Goal: Find specific page/section: Find specific page/section

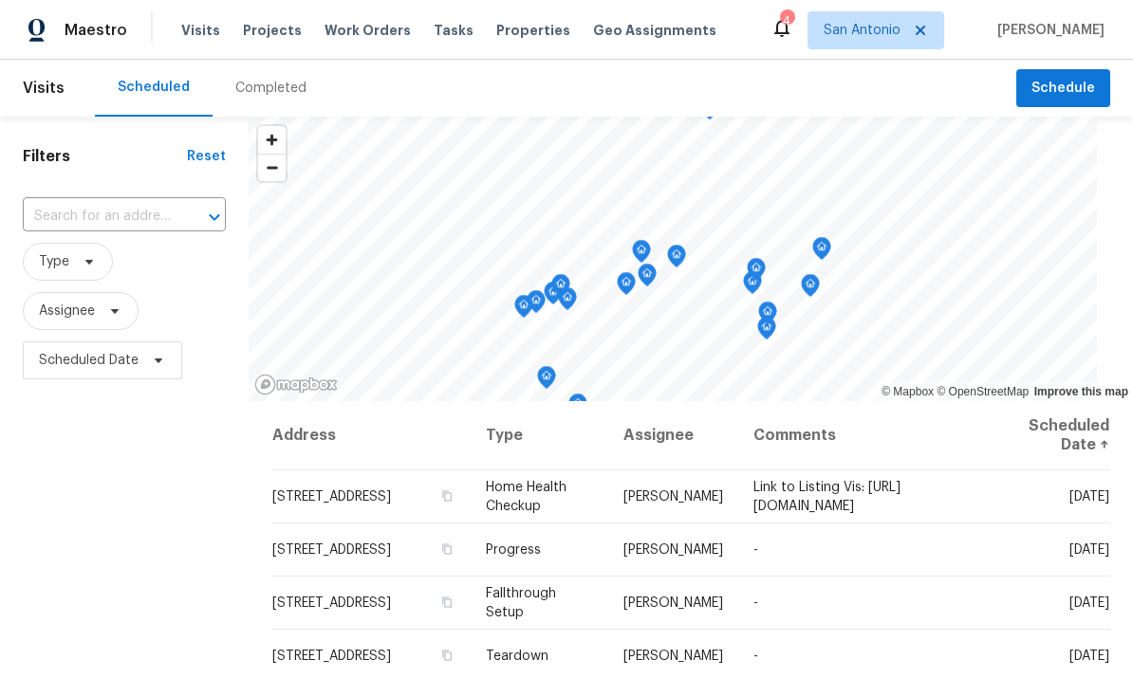
click at [508, 39] on span "Properties" at bounding box center [533, 30] width 74 height 19
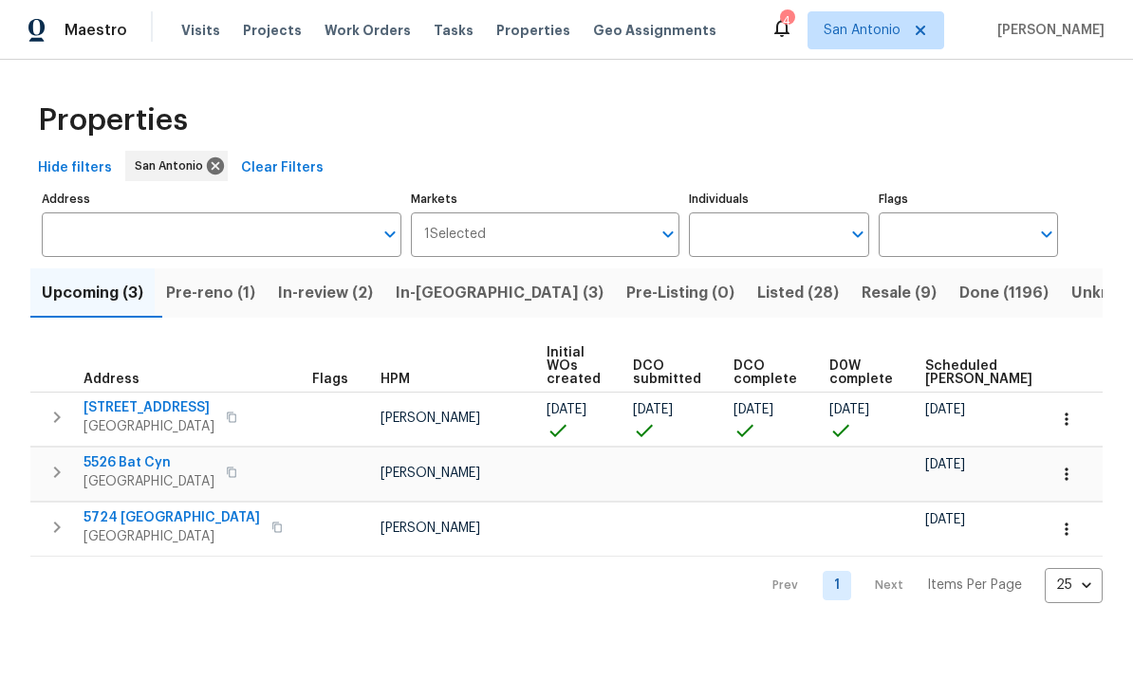
click at [209, 299] on span "Pre-reno (1)" at bounding box center [210, 293] width 89 height 27
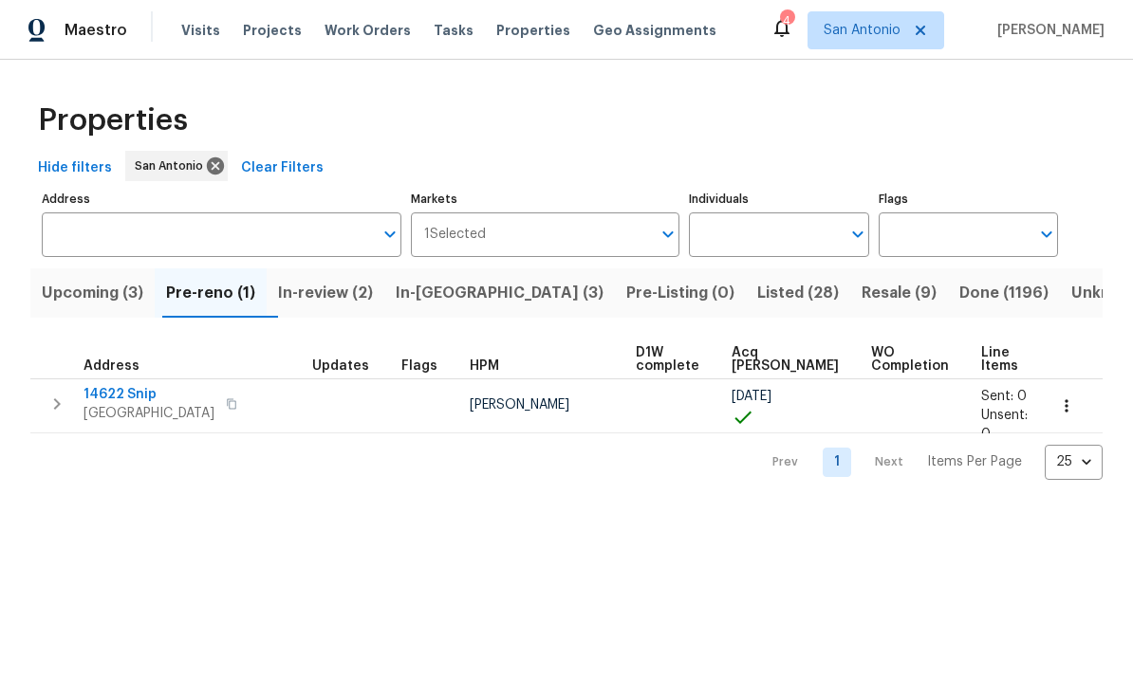
click at [337, 289] on span "In-review (2)" at bounding box center [325, 293] width 95 height 27
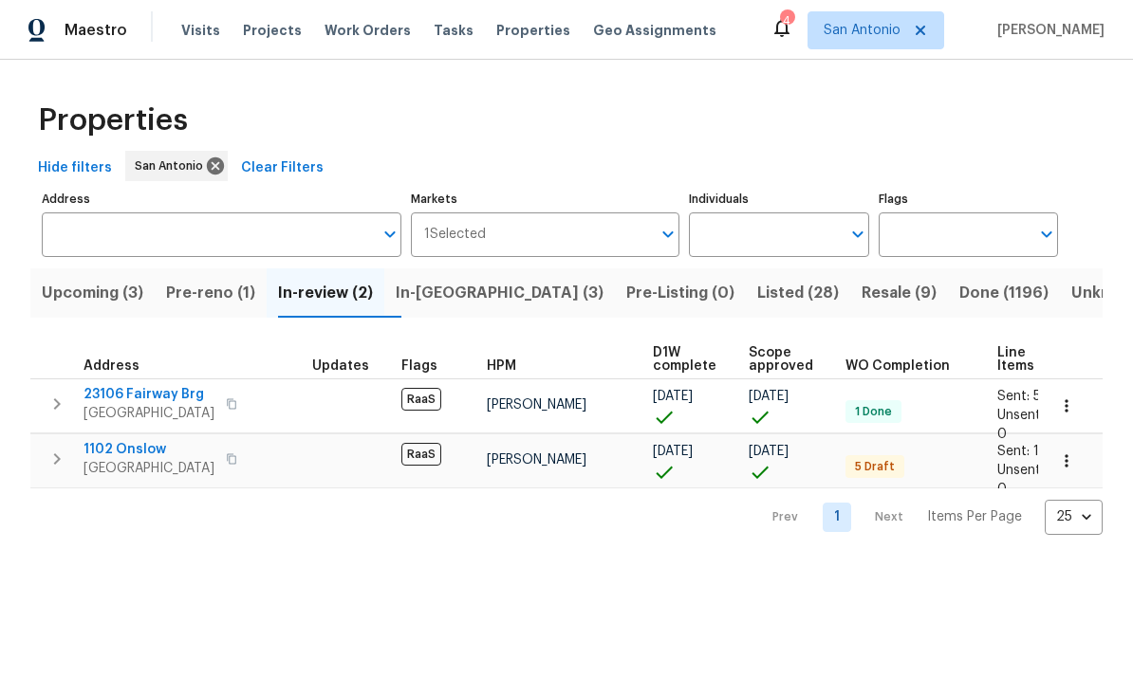
click at [443, 287] on span "In-reno (3)" at bounding box center [500, 293] width 208 height 27
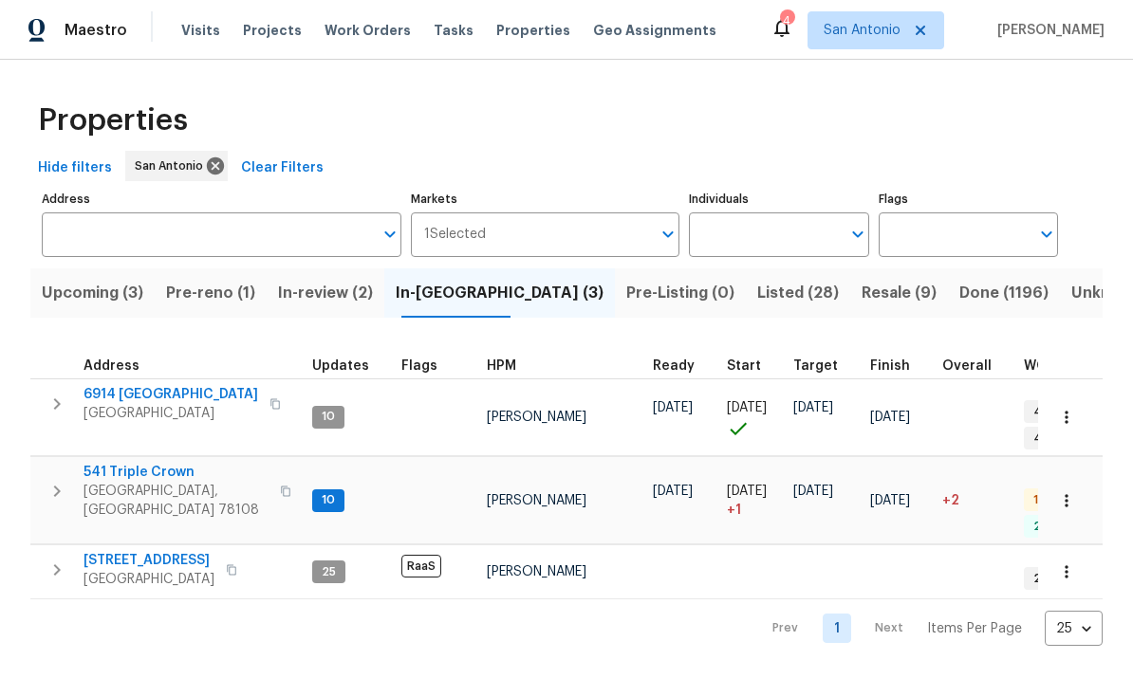
click at [142, 482] on span "Schertz, TX 78108" at bounding box center [175, 501] width 185 height 38
click at [757, 303] on span "Listed (28)" at bounding box center [798, 293] width 82 height 27
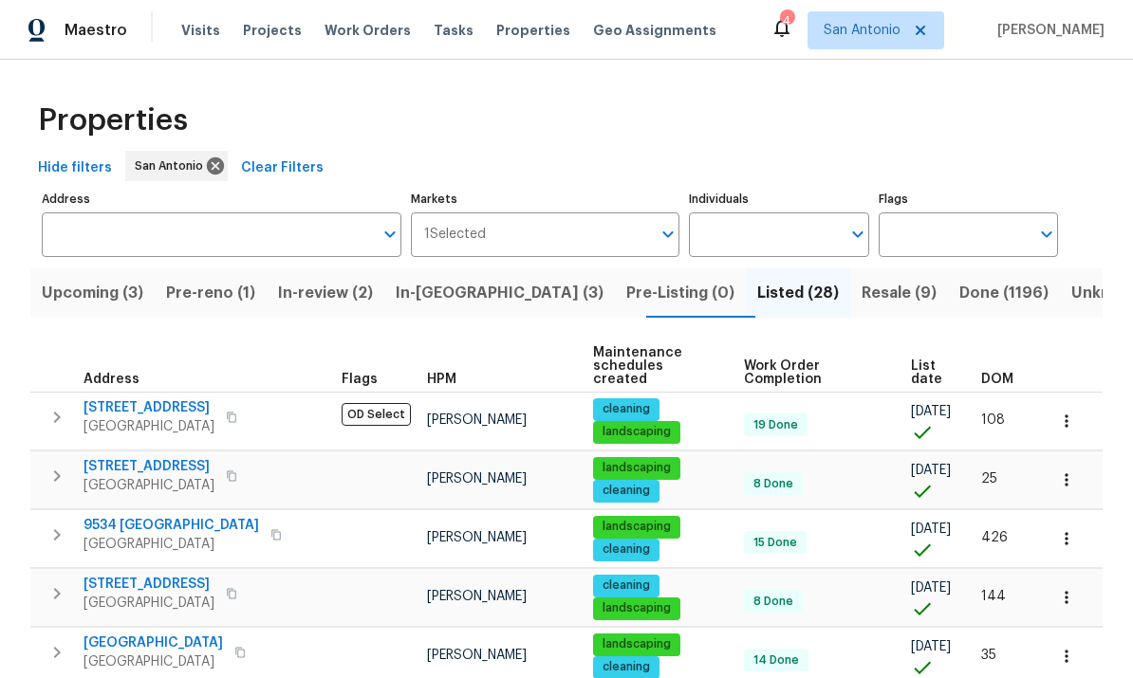
click at [733, 246] on input "Individuals" at bounding box center [764, 235] width 151 height 45
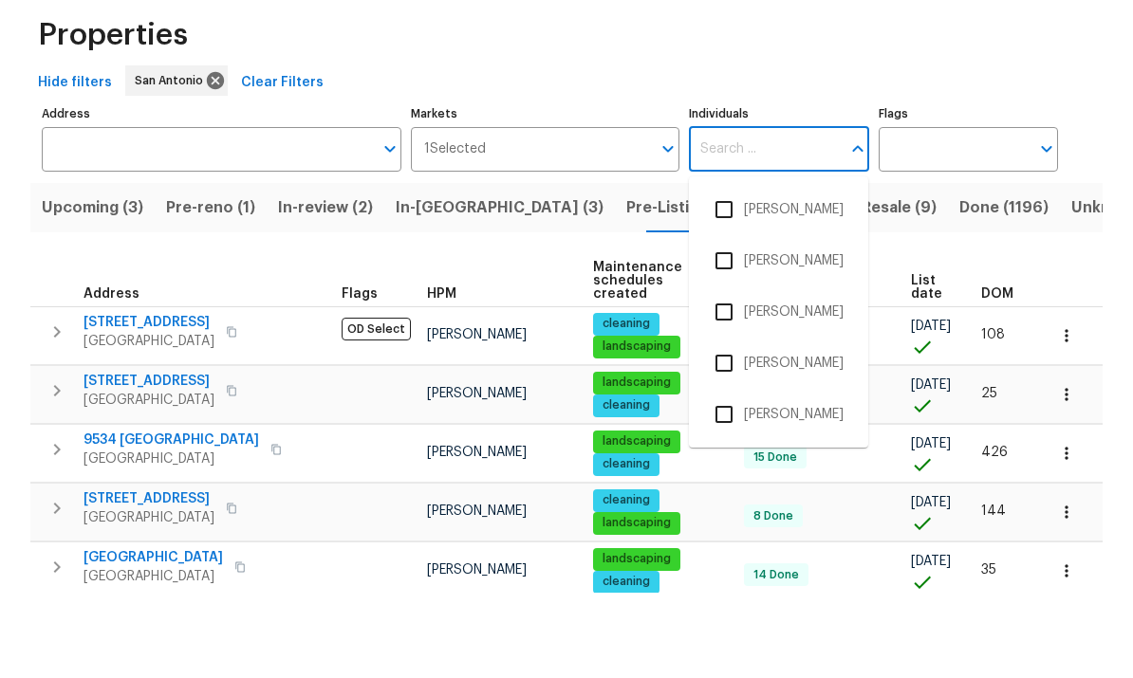
click at [562, 90] on div "Properties" at bounding box center [566, 120] width 1072 height 61
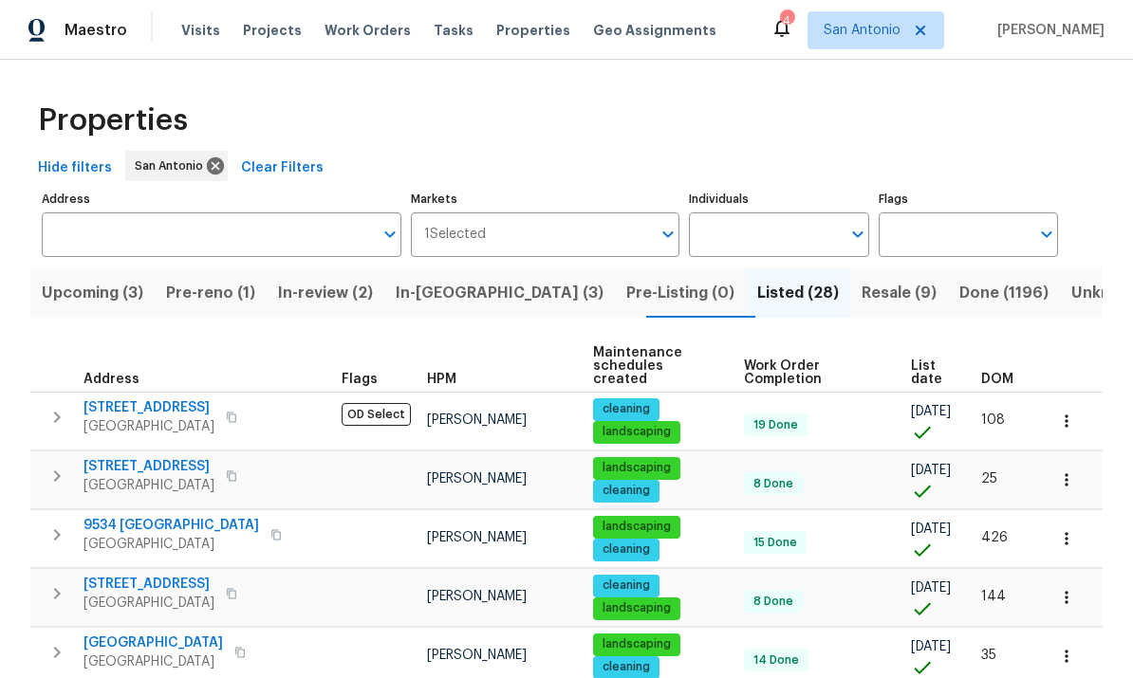
click at [729, 213] on input "Individuals" at bounding box center [764, 235] width 151 height 45
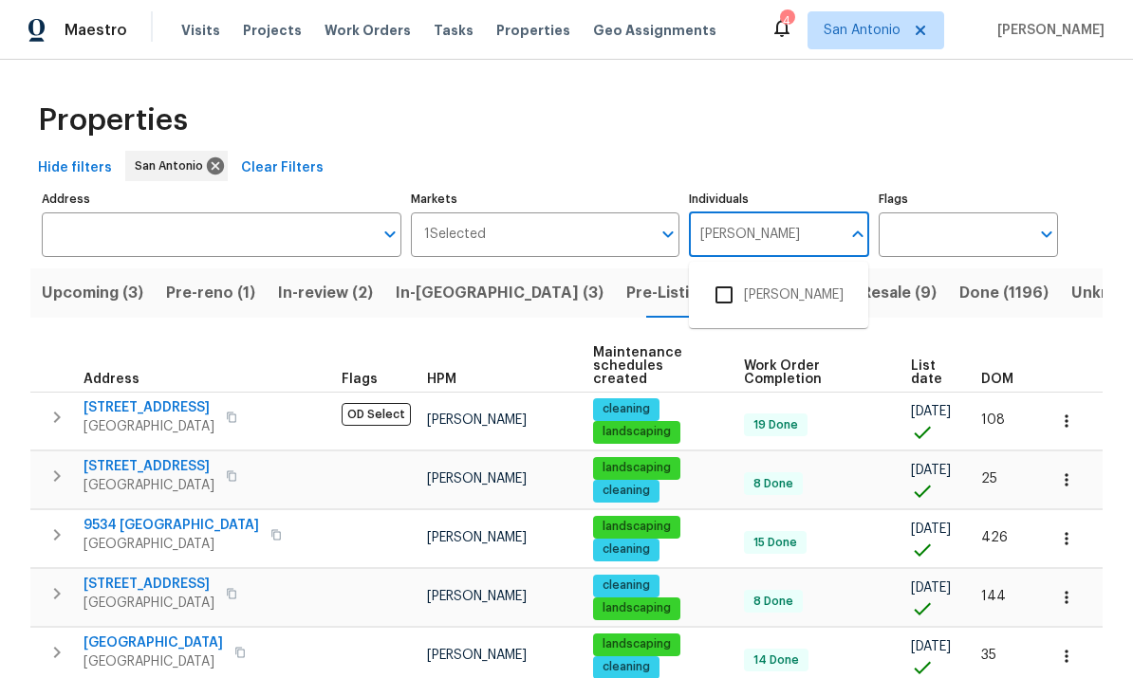
type input "[PERSON_NAME]"
click at [725, 275] on input "checkbox" at bounding box center [724, 295] width 40 height 40
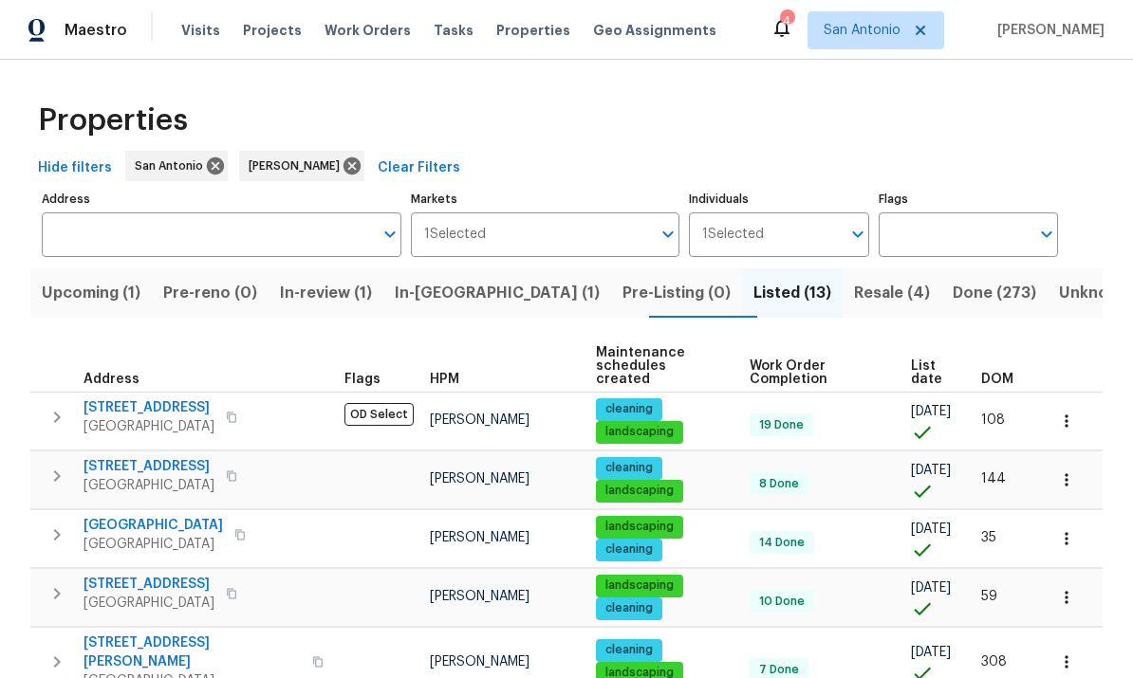
click at [455, 299] on span "In-reno (1)" at bounding box center [497, 293] width 205 height 27
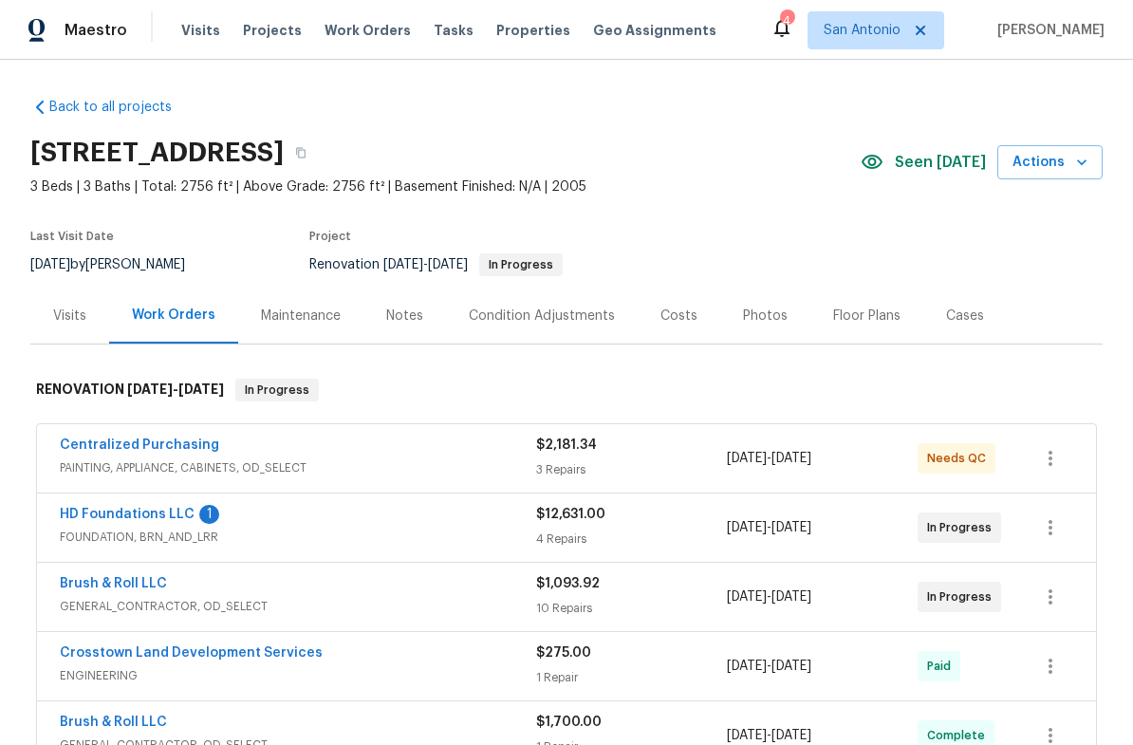
click at [394, 322] on div "Notes" at bounding box center [404, 315] width 37 height 19
